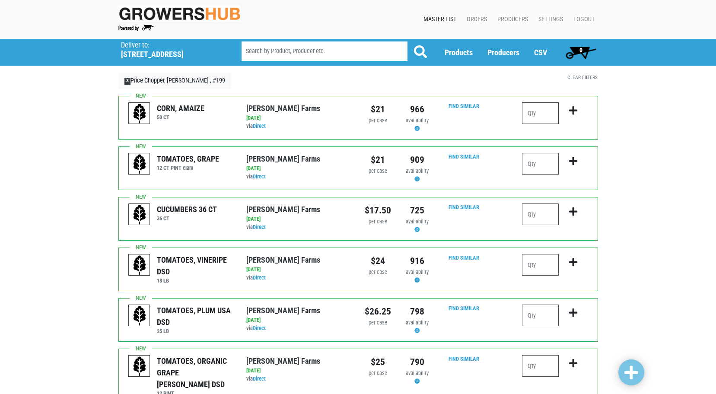
drag, startPoint x: 530, startPoint y: 113, endPoint x: 607, endPoint y: 107, distance: 77.5
click at [530, 113] on input "number" at bounding box center [540, 113] width 37 height 22
type input "1"
click at [540, 164] on input "number" at bounding box center [540, 164] width 37 height 22
type input "2"
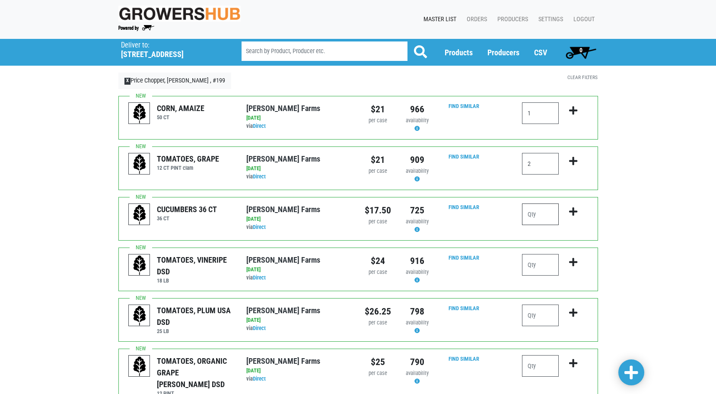
click at [554, 216] on input "number" at bounding box center [540, 214] width 37 height 22
type input "5"
click at [539, 267] on input "number" at bounding box center [540, 265] width 37 height 22
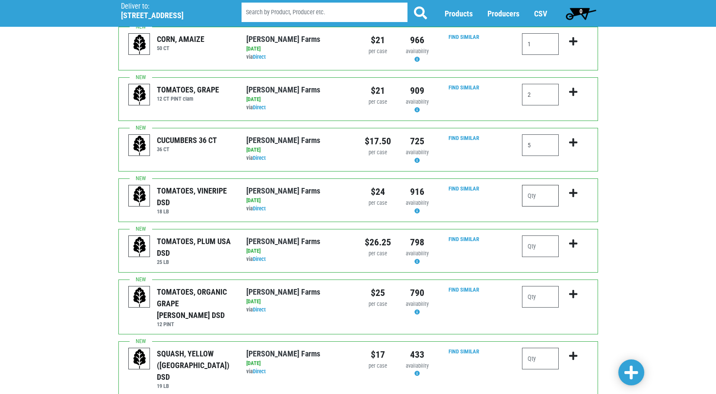
scroll to position [130, 0]
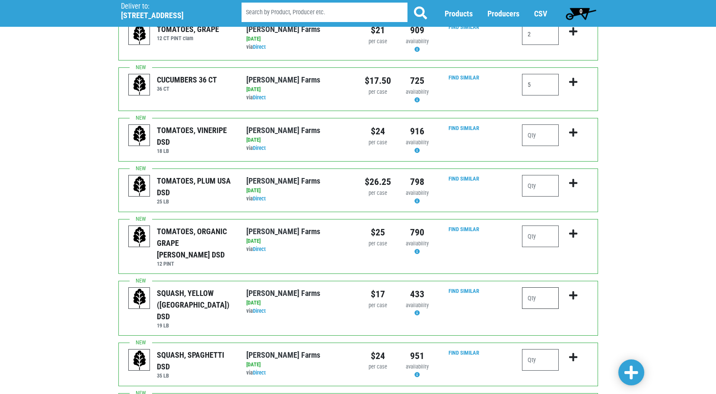
click at [537, 287] on input "number" at bounding box center [540, 298] width 37 height 22
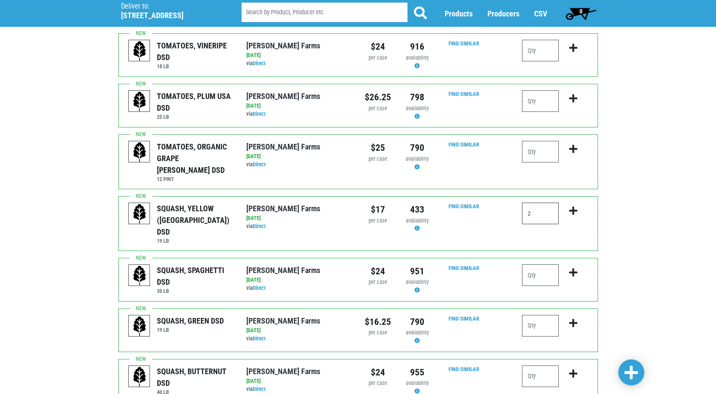
scroll to position [216, 0]
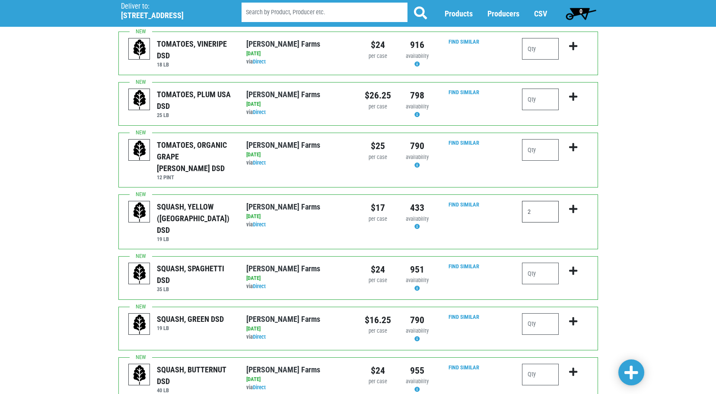
type input "2"
click at [535, 313] on input "number" at bounding box center [540, 324] width 37 height 22
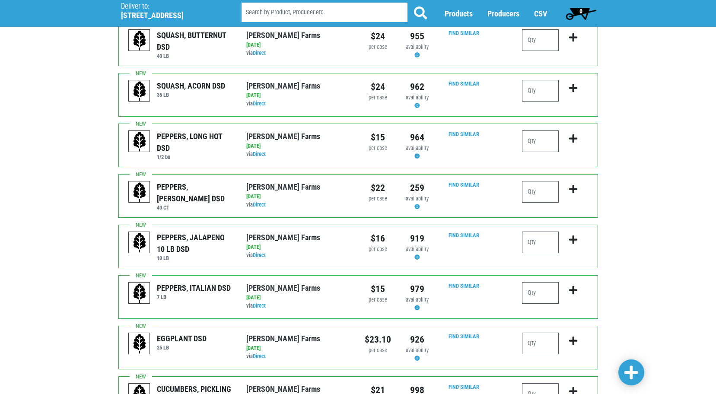
scroll to position [562, 0]
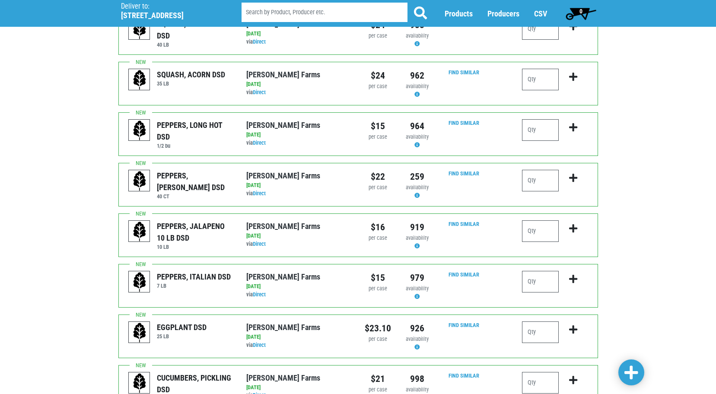
type input "2"
click at [540, 271] on input "number" at bounding box center [540, 282] width 37 height 22
type input "1"
click at [530, 119] on input "number" at bounding box center [540, 130] width 37 height 22
type input "1"
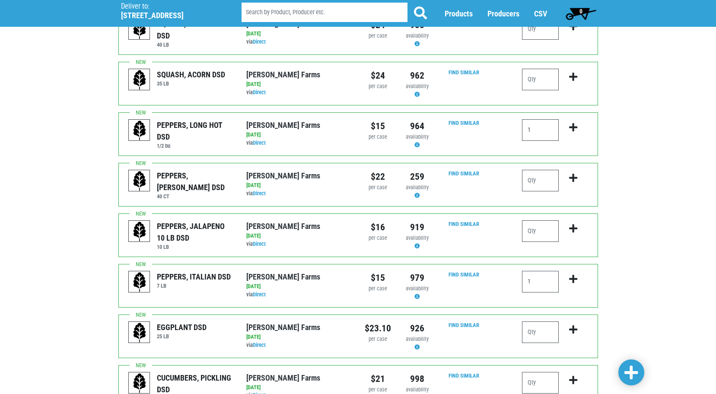
click at [624, 291] on div "Deliver To Price Chopper, Cicero , #199 (5701 Cir Dr E, Cicero, NY 13039, USA) …" at bounding box center [358, 19] width 716 height 1084
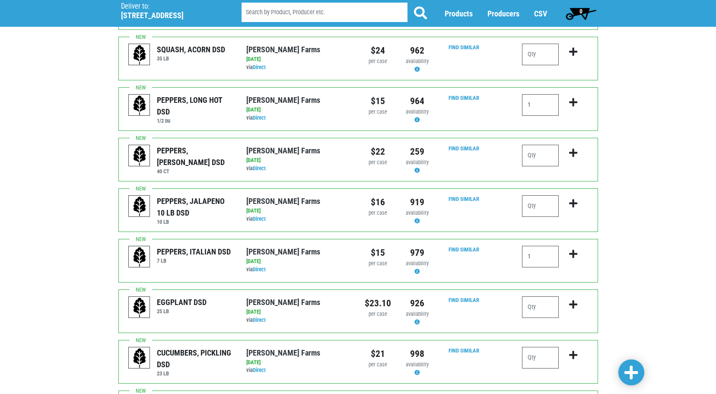
scroll to position [605, 0]
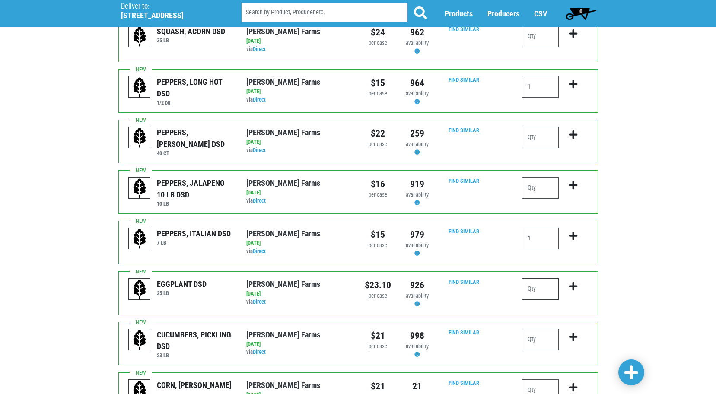
click at [537, 278] on input "number" at bounding box center [540, 289] width 37 height 22
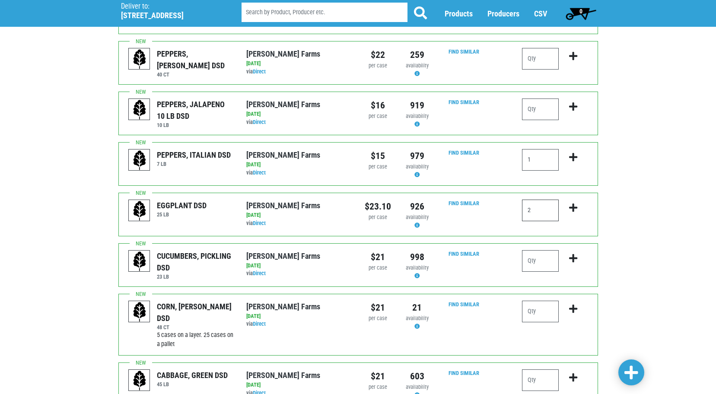
scroll to position [728, 0]
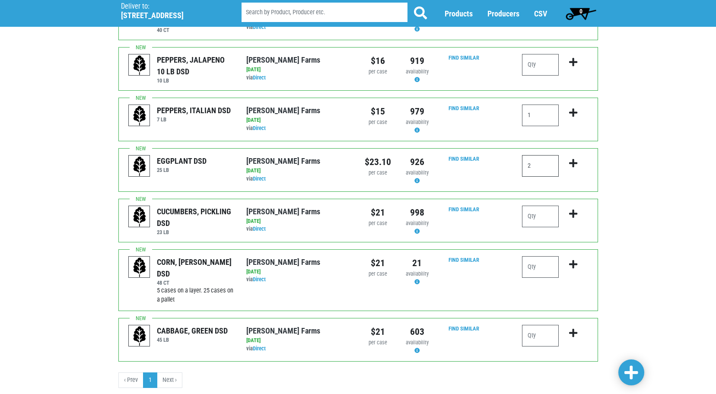
type input "2"
click at [539, 325] on input "number" at bounding box center [540, 336] width 37 height 22
type input "2"
click at [530, 256] on input "number" at bounding box center [540, 267] width 37 height 22
click at [531, 256] on input "number" at bounding box center [540, 267] width 37 height 22
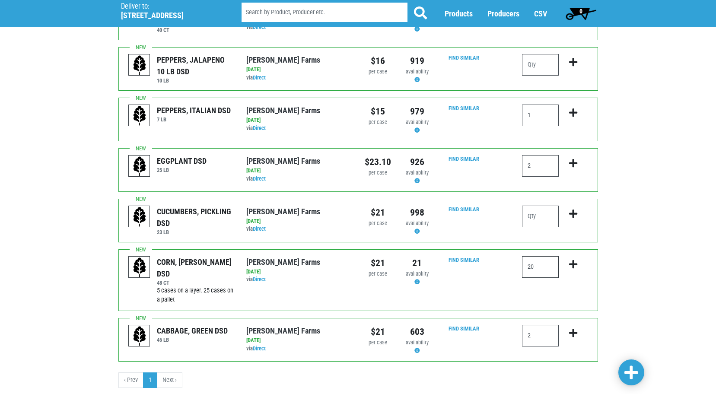
type input "20"
click at [633, 372] on span at bounding box center [631, 373] width 14 height 16
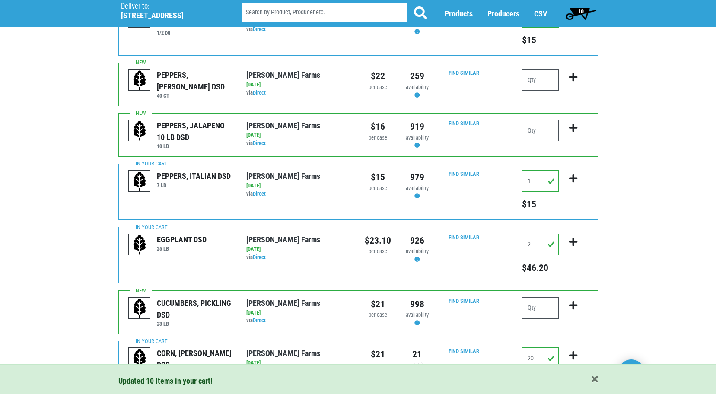
scroll to position [805, 0]
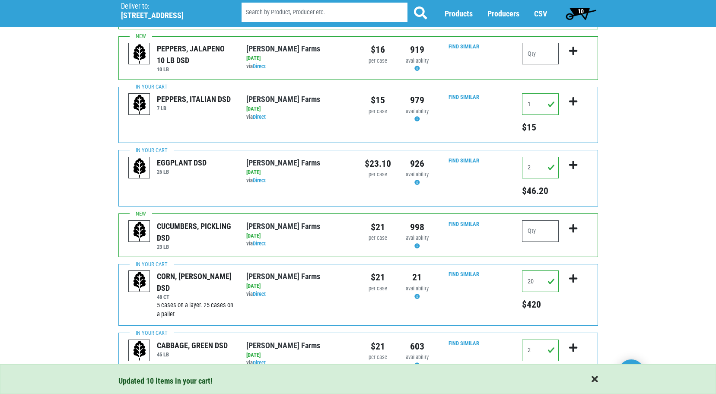
click at [596, 381] on span "button" at bounding box center [594, 380] width 6 height 10
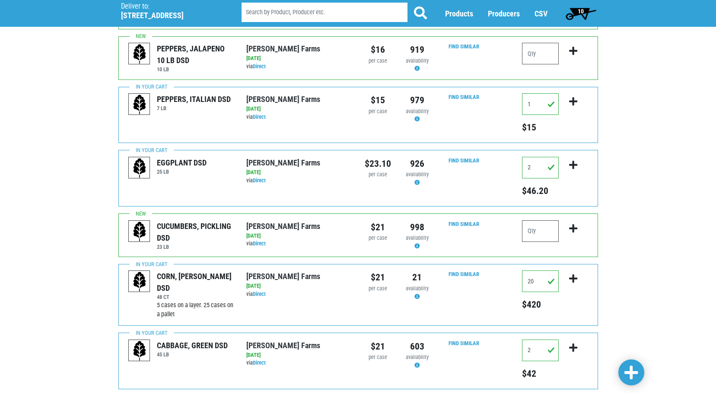
click at [574, 13] on span "10" at bounding box center [581, 13] width 38 height 17
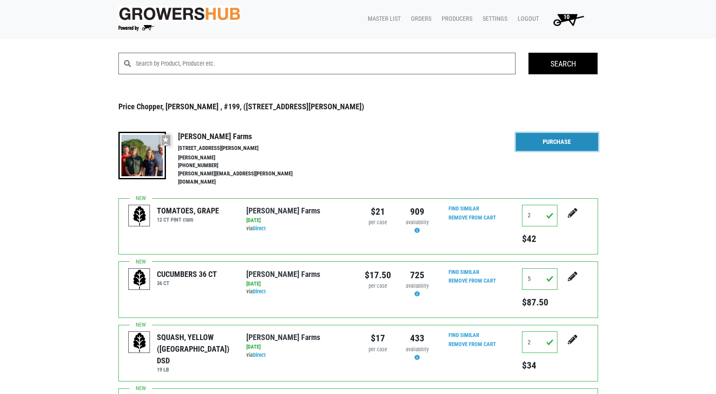
click at [555, 142] on link "Purchase" at bounding box center [557, 142] width 82 height 18
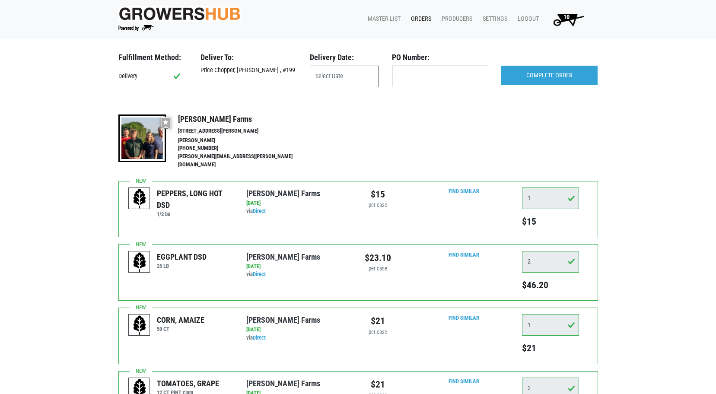
click at [317, 79] on input "text" at bounding box center [344, 77] width 69 height 22
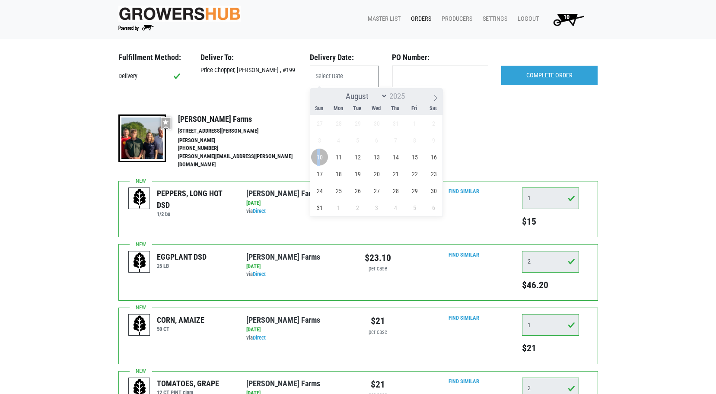
click at [318, 158] on span "10" at bounding box center [319, 157] width 17 height 17
type input "[DATE]"
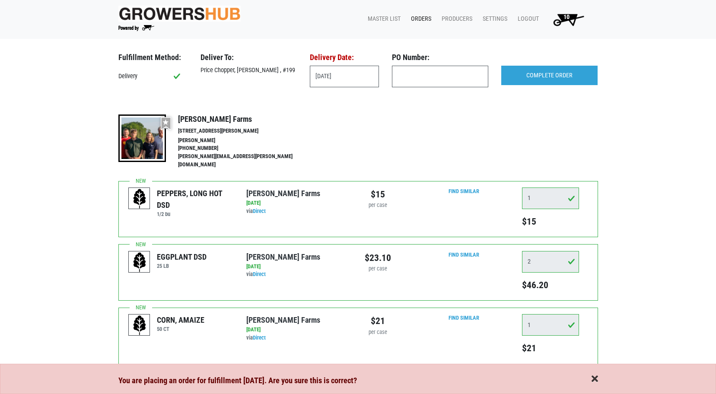
click at [594, 381] on span "button" at bounding box center [594, 380] width 6 height 10
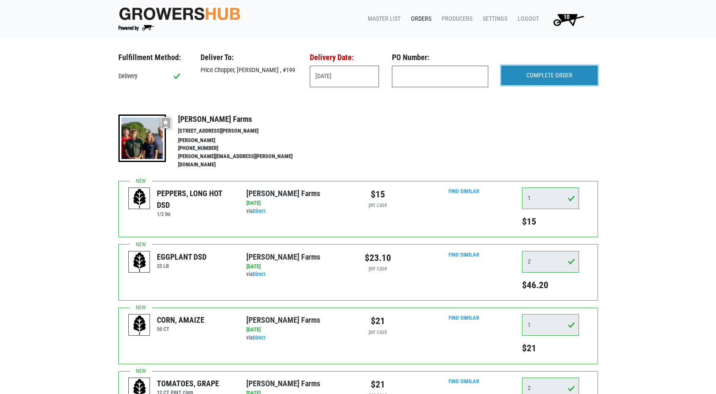
click at [554, 70] on input "COMPLETE ORDER" at bounding box center [549, 76] width 96 height 20
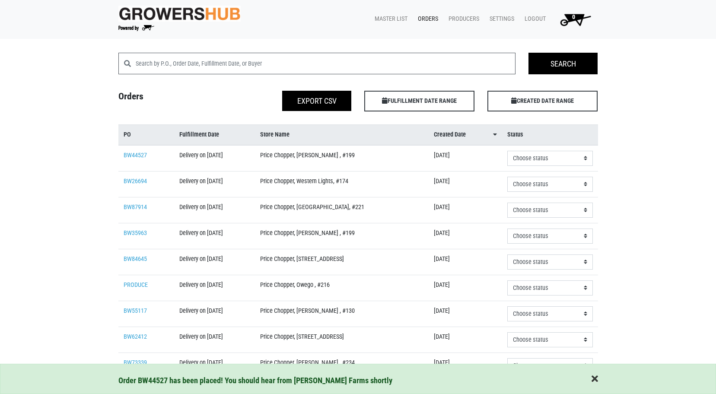
drag, startPoint x: 594, startPoint y: 381, endPoint x: 615, endPoint y: 364, distance: 27.1
click at [594, 380] on span "button" at bounding box center [594, 380] width 6 height 10
